Goal: Information Seeking & Learning: Learn about a topic

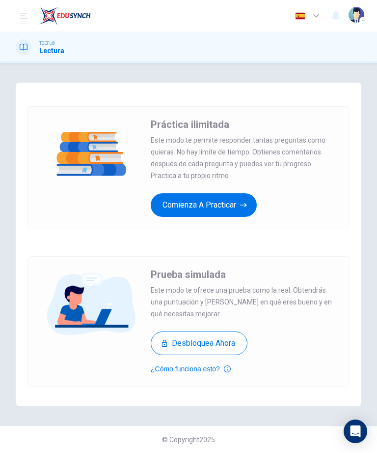
click at [209, 206] on button "Comienza a practicar" at bounding box center [204, 205] width 106 height 24
